Goal: Check status: Check status

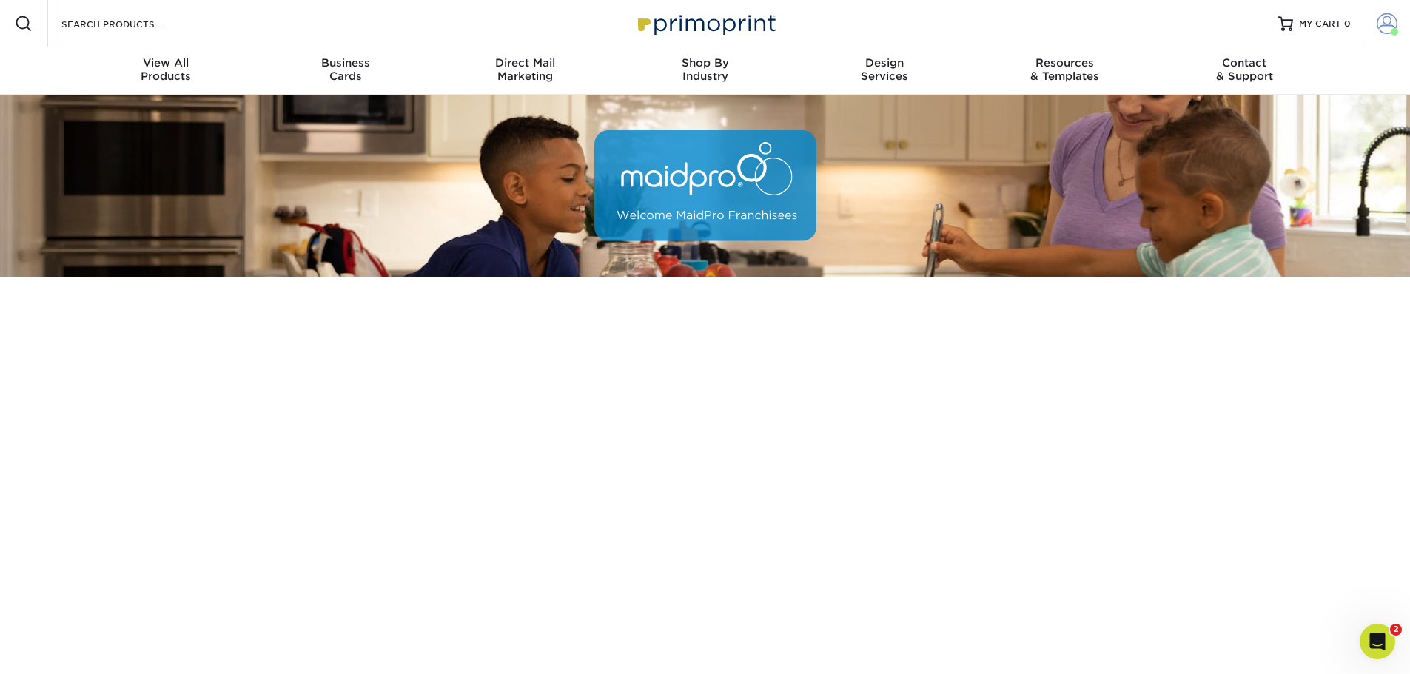
click at [1392, 29] on span at bounding box center [1394, 31] width 7 height 7
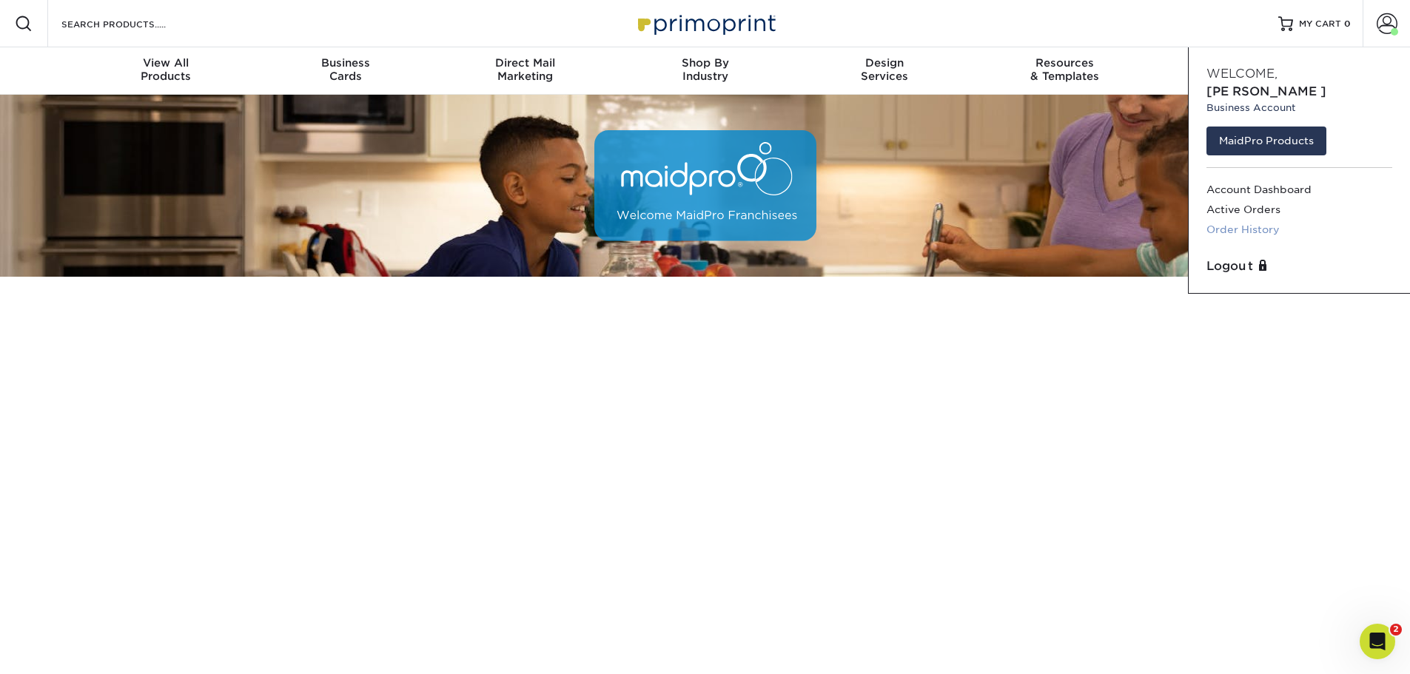
click at [1250, 220] on link "Order History" at bounding box center [1300, 230] width 186 height 20
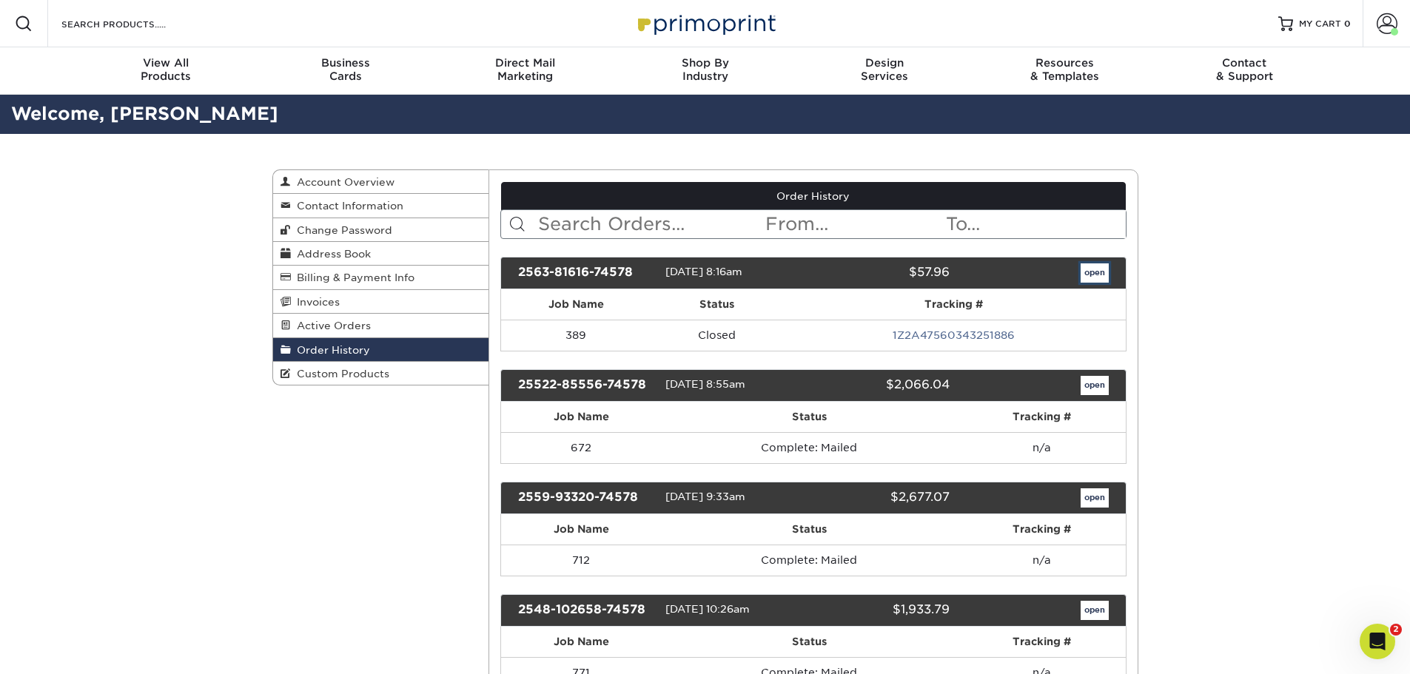
click at [1087, 276] on link "open" at bounding box center [1095, 273] width 28 height 19
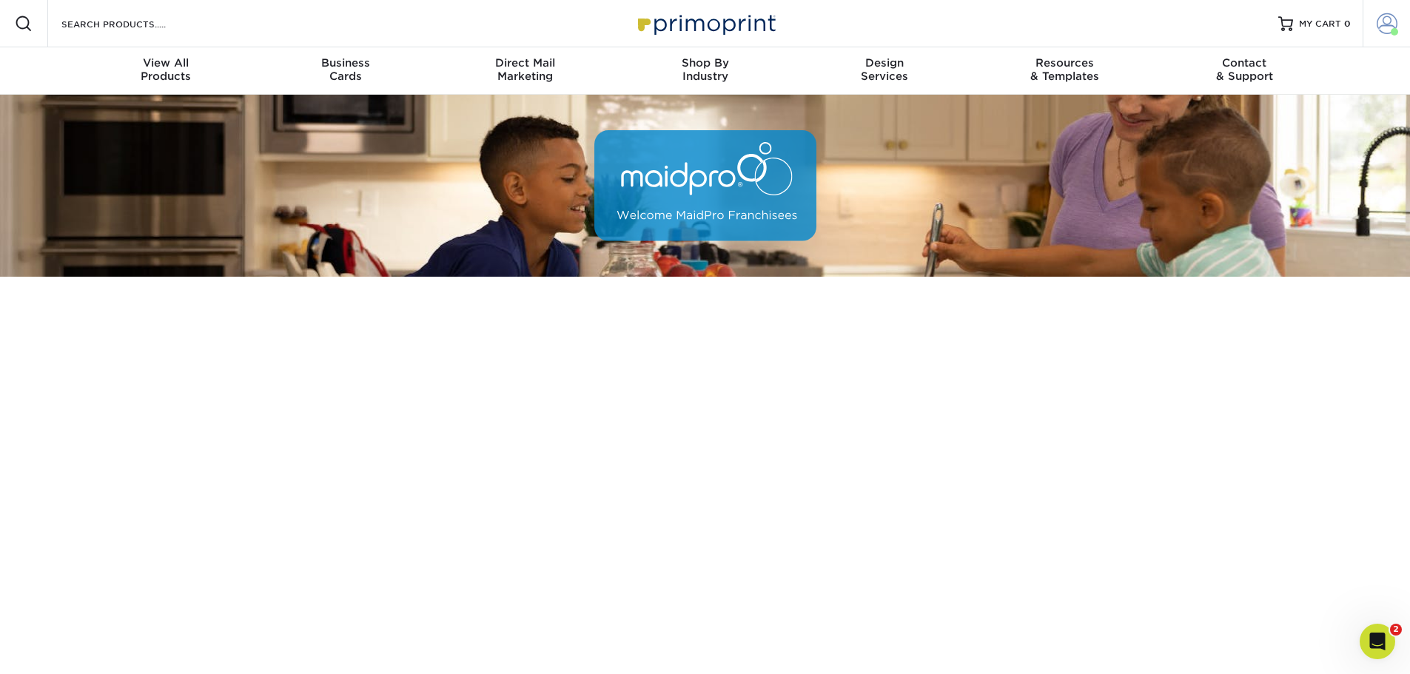
click at [1391, 16] on span at bounding box center [1387, 23] width 21 height 21
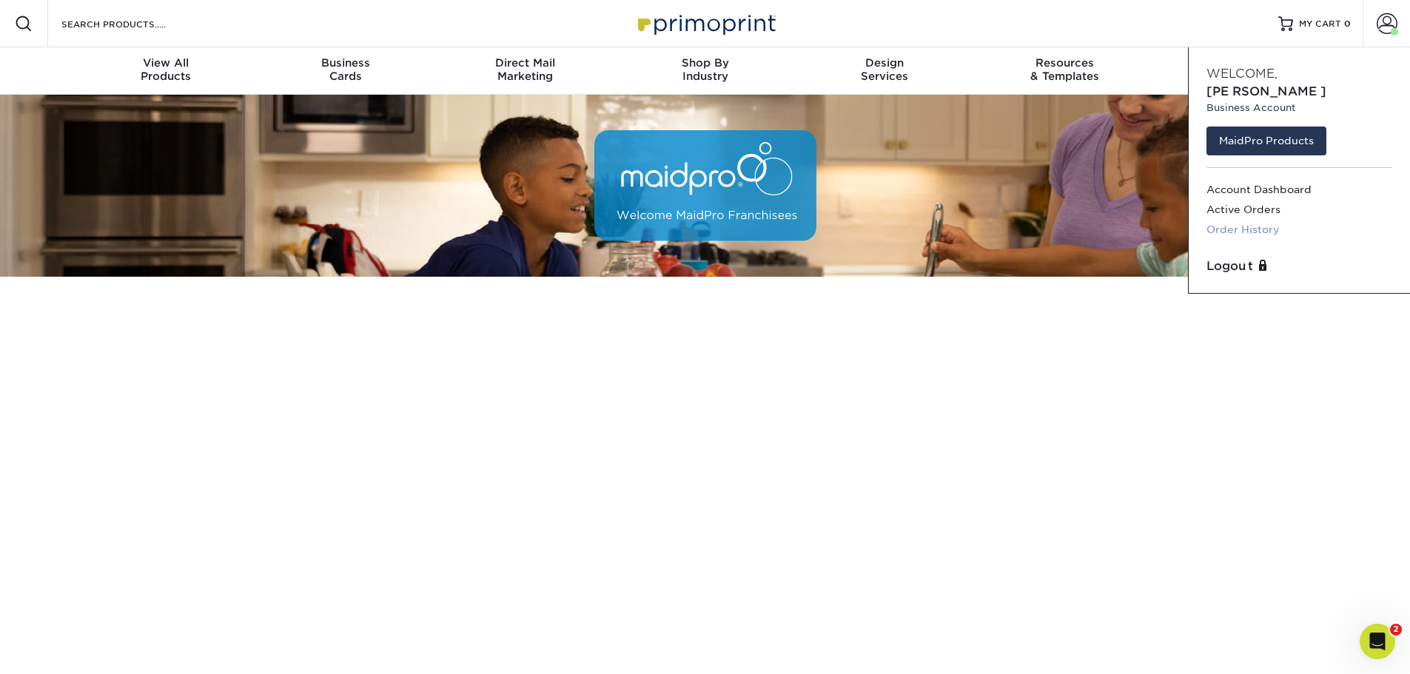
click at [1255, 220] on link "Order History" at bounding box center [1300, 230] width 186 height 20
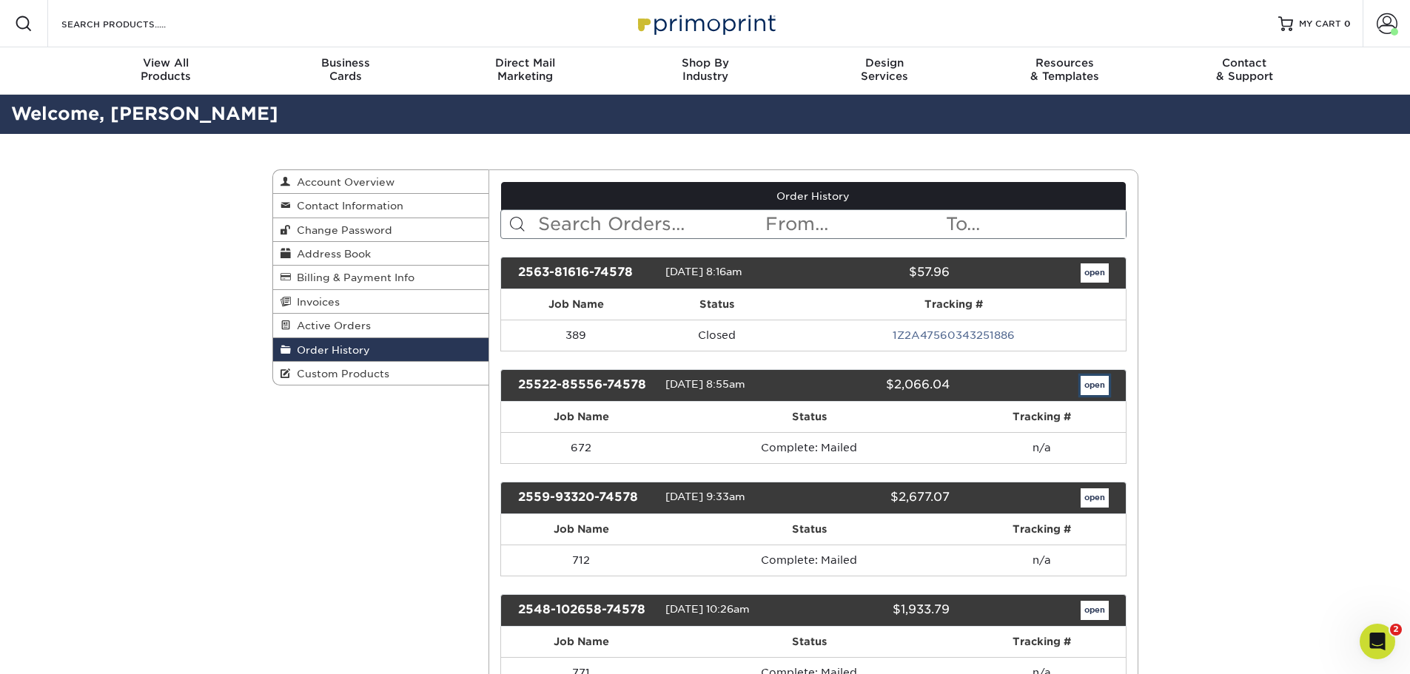
click at [1093, 383] on link "open" at bounding box center [1095, 385] width 28 height 19
